Goal: Transaction & Acquisition: Purchase product/service

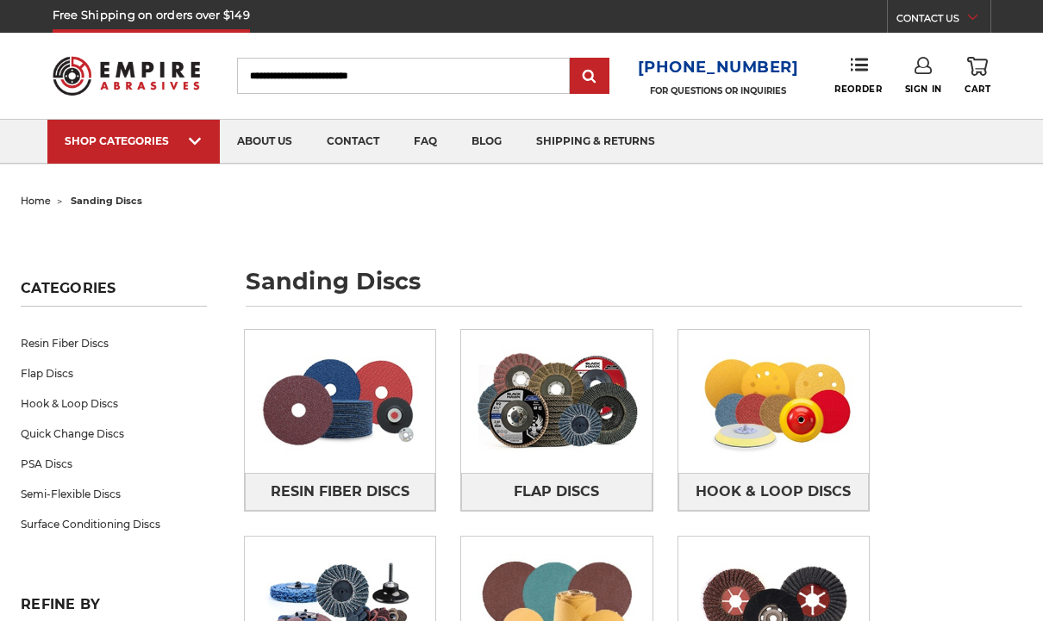
click at [510, 201] on ul "home sanding discs" at bounding box center [522, 201] width 1002 height 25
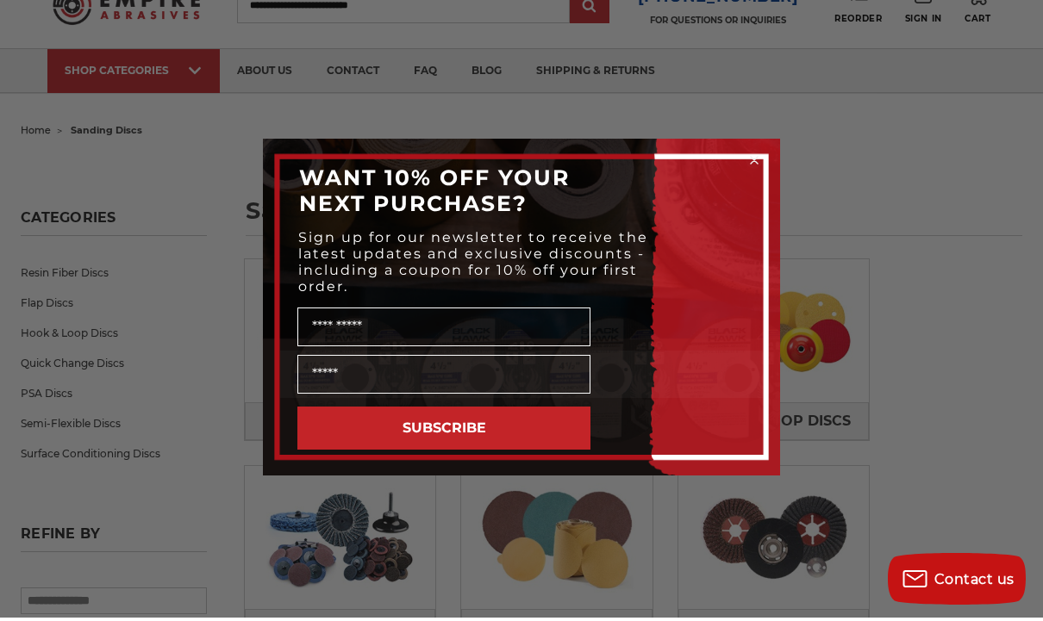
scroll to position [69, 0]
click at [753, 172] on circle "Close dialog" at bounding box center [754, 164] width 16 height 16
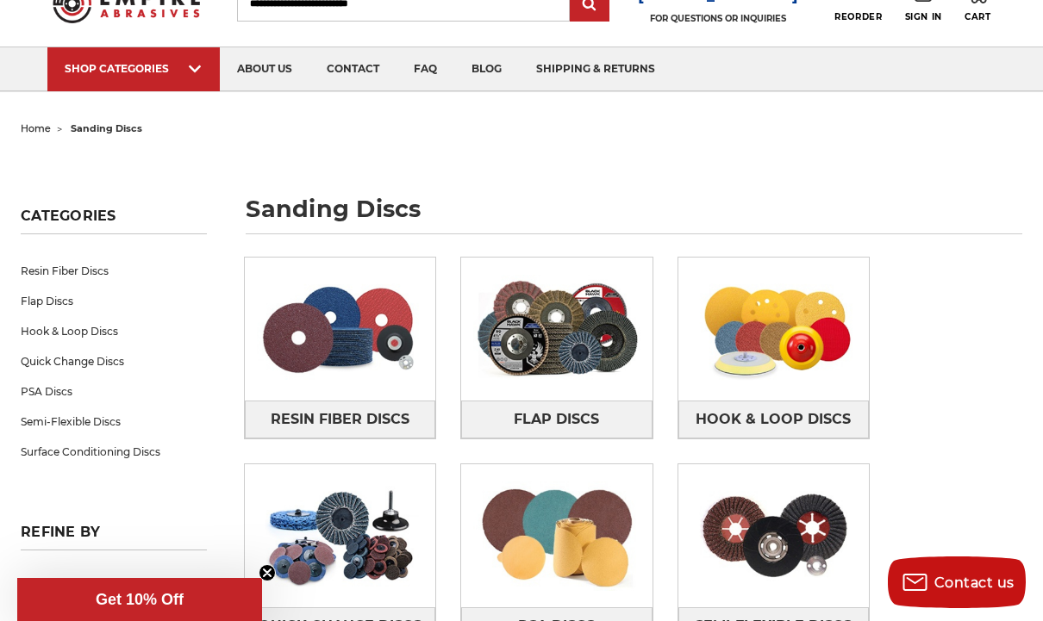
click at [787, 621] on span "Semi-Flexible Discs" at bounding box center [773, 626] width 157 height 29
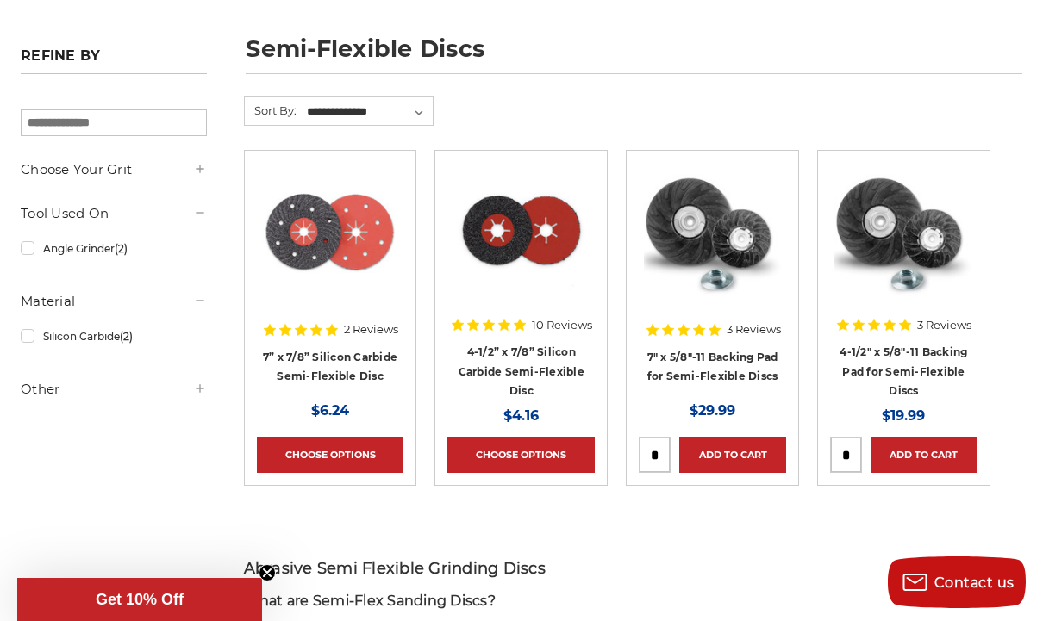
scroll to position [229, 0]
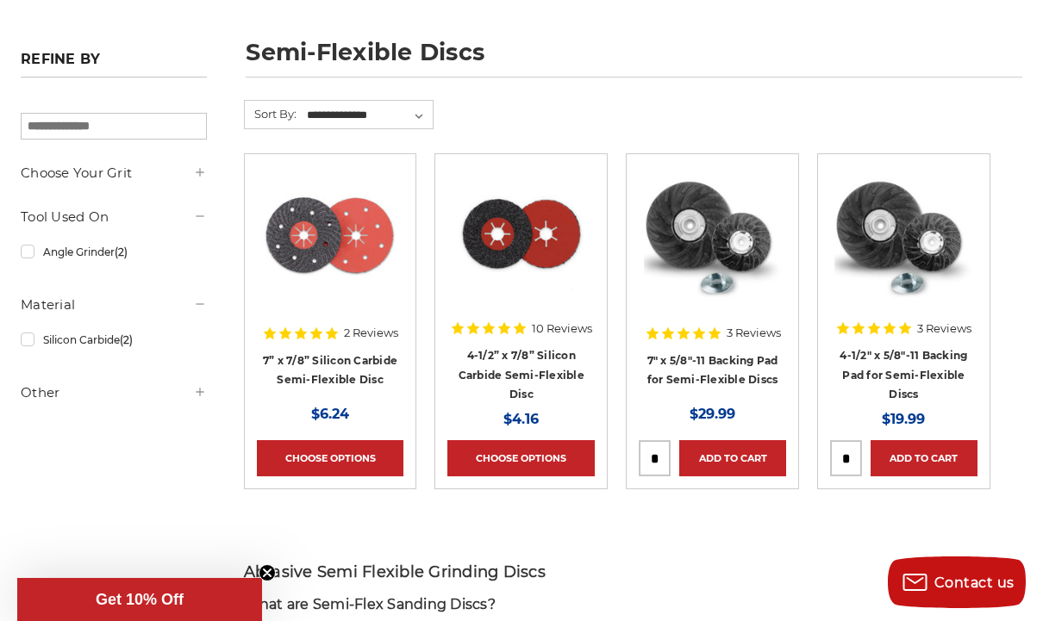
click at [924, 229] on link "Quick view" at bounding box center [903, 235] width 119 height 34
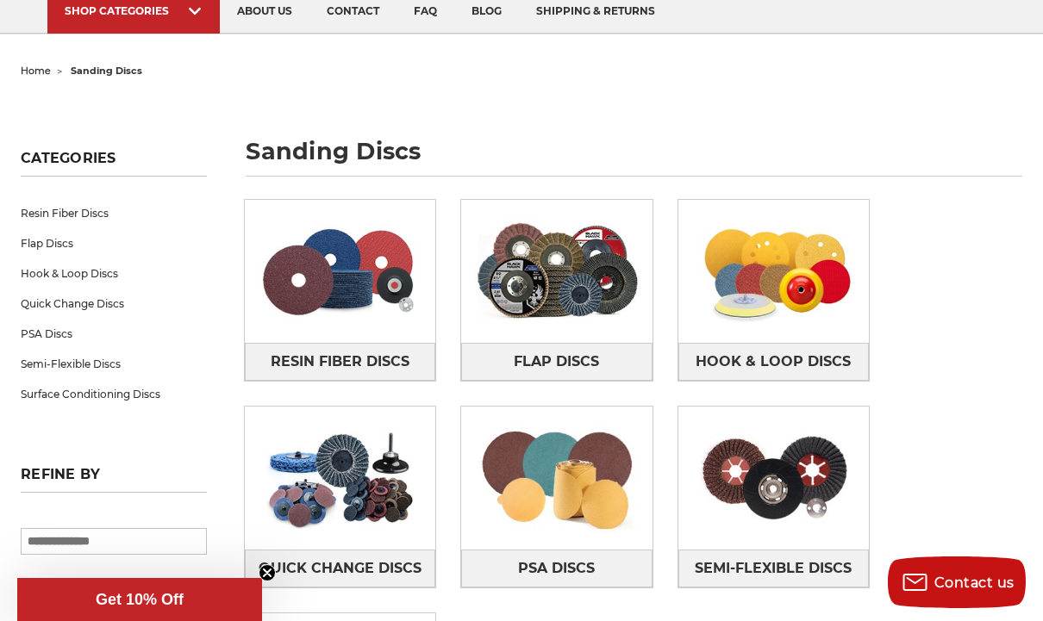
click at [822, 412] on img at bounding box center [773, 479] width 191 height 134
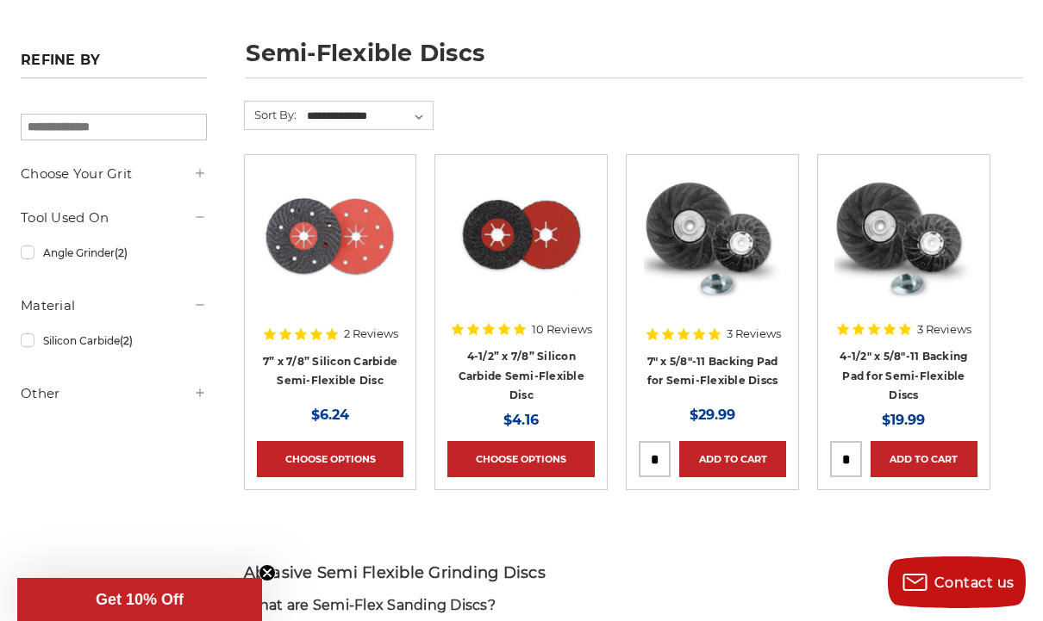
scroll to position [228, 0]
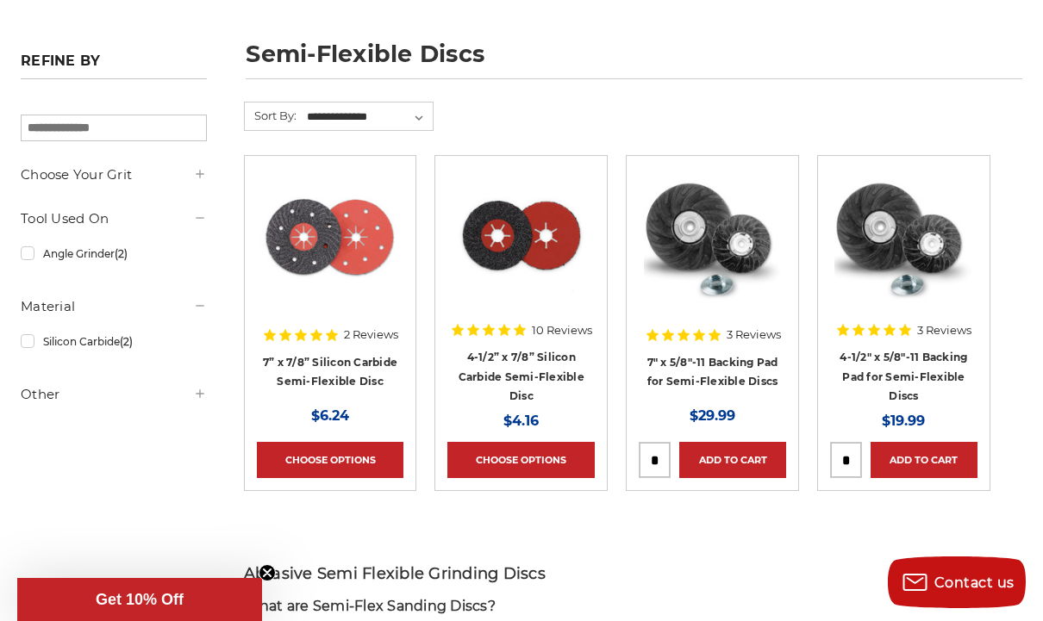
click at [534, 352] on link "4-1/2” x 7/8” Silicon Carbide Semi-Flexible Disc" at bounding box center [522, 377] width 126 height 52
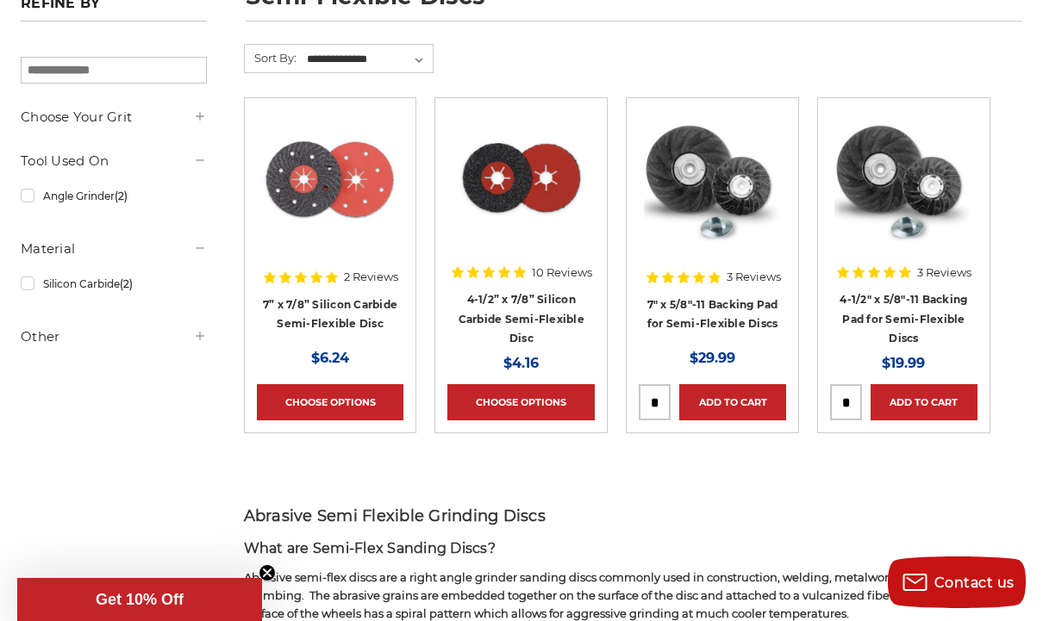
click at [333, 307] on link "7” x 7/8” Silicon Carbide Semi-Flexible Disc" at bounding box center [330, 314] width 134 height 33
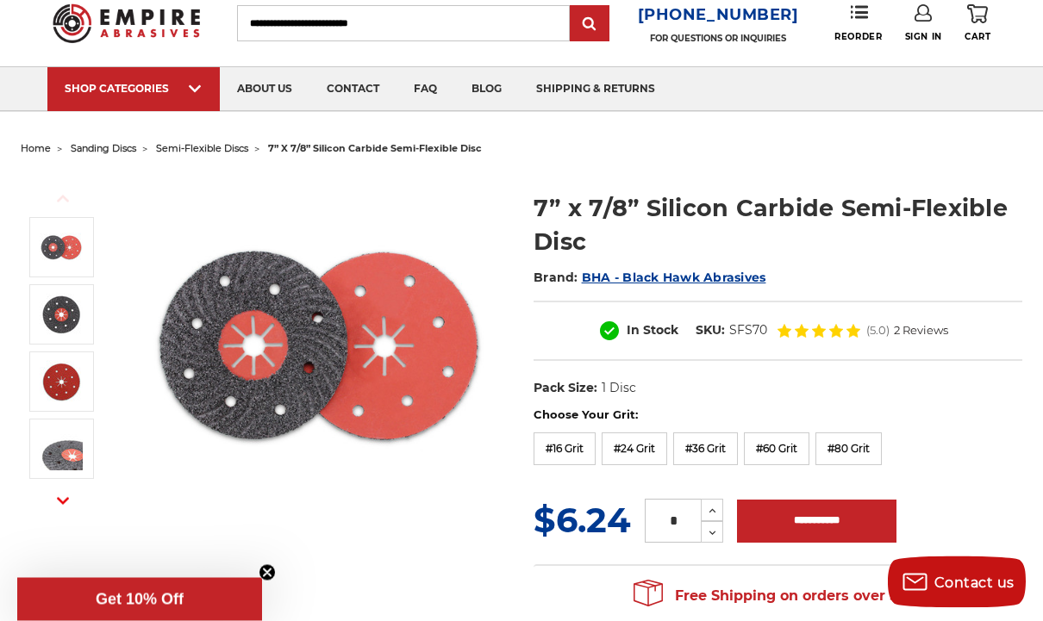
scroll to position [53, 0]
click at [63, 509] on button "Next" at bounding box center [62, 501] width 41 height 37
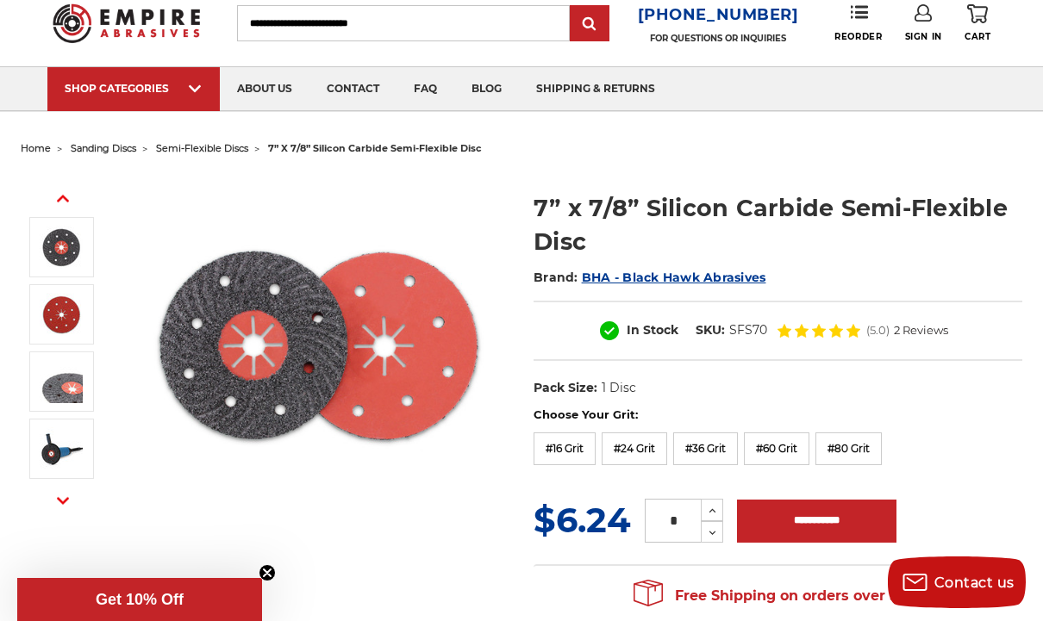
scroll to position [0, 0]
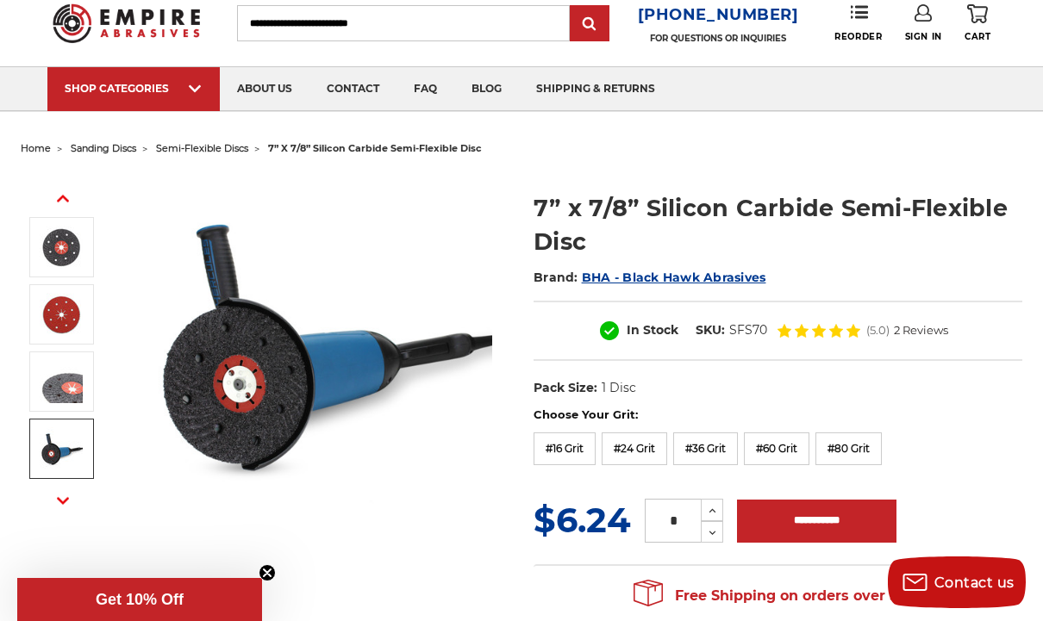
click at [73, 465] on img at bounding box center [61, 449] width 43 height 43
